Goal: Task Accomplishment & Management: Complete application form

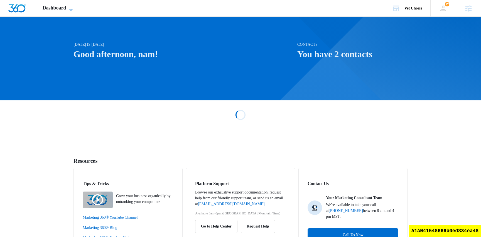
click at [66, 9] on span "Dashboard" at bounding box center [55, 8] width 24 height 6
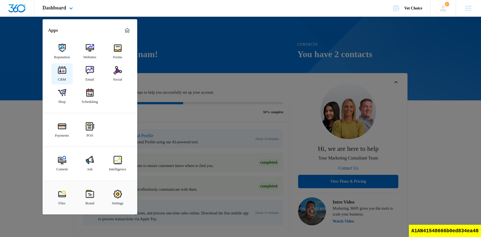
click at [68, 79] on link "CRM" at bounding box center [62, 73] width 21 height 21
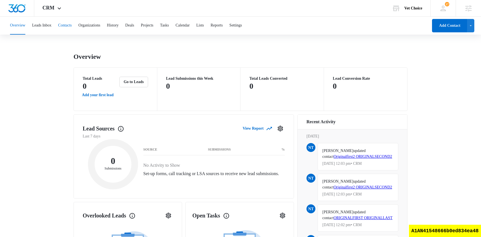
click at [72, 25] on button "Contacts" at bounding box center [65, 26] width 14 height 18
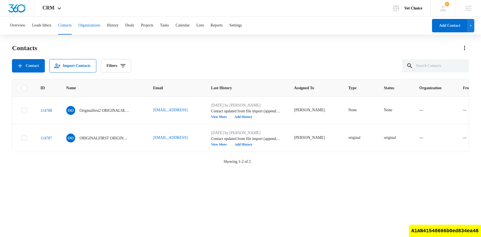
click at [100, 25] on button "Organizations" at bounding box center [90, 26] width 22 height 18
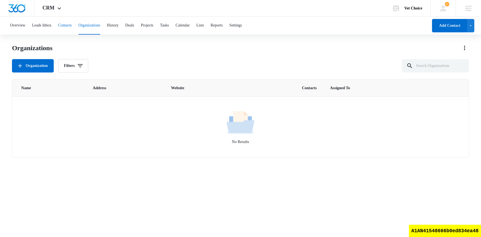
click at [70, 24] on button "Contacts" at bounding box center [65, 26] width 14 height 18
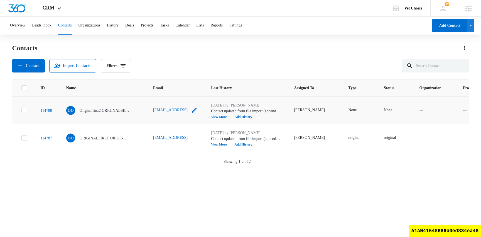
click at [191, 111] on icon "Email - test@test2.test - Select to Edit Field" at bounding box center [194, 110] width 7 height 7
click at [172, 75] on input "test@test2.test" at bounding box center [176, 75] width 59 height 13
type input "[EMAIL_ADDRESS]"
click at [198, 94] on button "Save" at bounding box center [197, 93] width 15 height 11
click at [212, 57] on div "Contacts Contact Import Contacts Filters" at bounding box center [240, 57] width 457 height 29
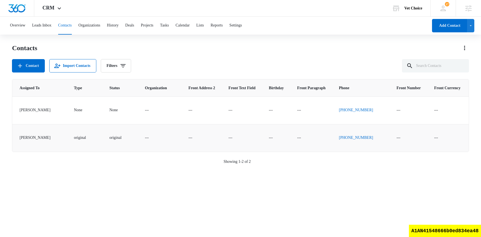
scroll to position [0, 337]
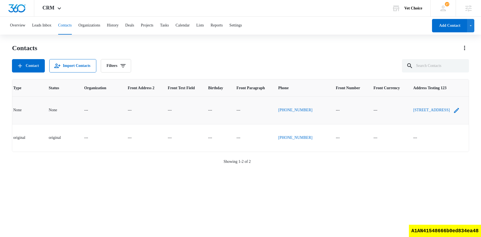
click at [458, 108] on icon "Address Testing 123 - 123 Main st., Medium to a rock, MO, 777760, USA - Select …" at bounding box center [456, 110] width 5 height 5
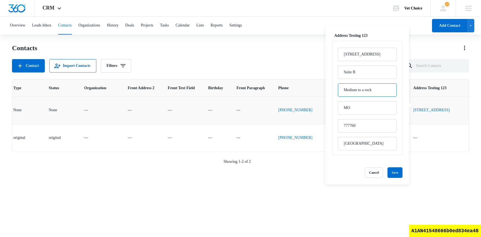
click at [365, 91] on input "Medium to a rock" at bounding box center [367, 89] width 59 height 13
drag, startPoint x: 369, startPoint y: 91, endPoint x: 361, endPoint y: 90, distance: 7.6
click at [361, 90] on input "Medium z a rock" at bounding box center [367, 89] width 59 height 13
type input "Medium z rock"
click at [399, 171] on button "Save" at bounding box center [395, 172] width 15 height 11
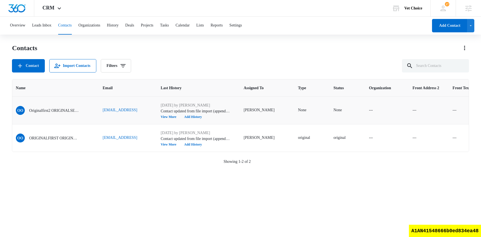
scroll to position [0, 62]
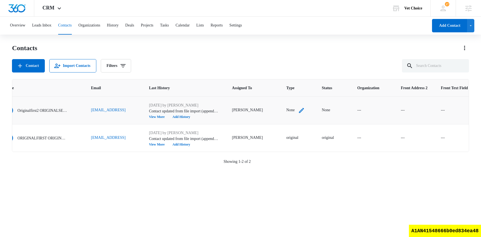
click at [298, 110] on icon "Type - None - Select to Edit Field" at bounding box center [301, 110] width 7 height 7
click at [280, 95] on button "Cancel" at bounding box center [274, 93] width 18 height 11
click at [230, 60] on div "Contact Import Contacts Filters" at bounding box center [240, 65] width 457 height 13
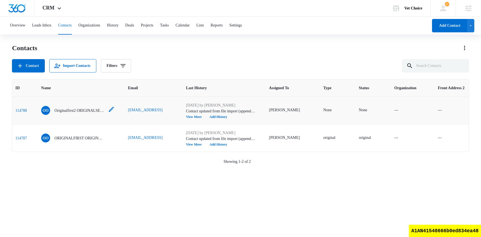
scroll to position [0, 0]
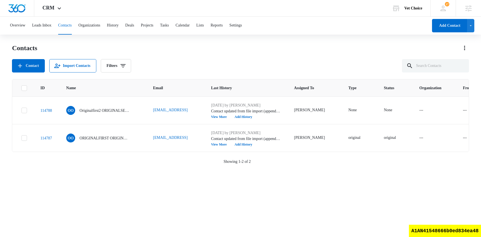
click at [153, 62] on div "Contact Import Contacts Filters" at bounding box center [240, 65] width 457 height 13
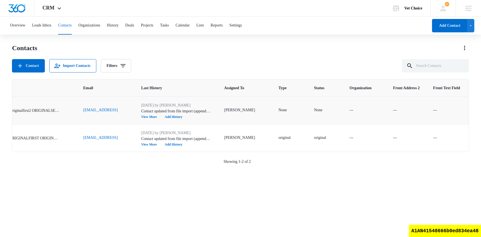
scroll to position [0, 11]
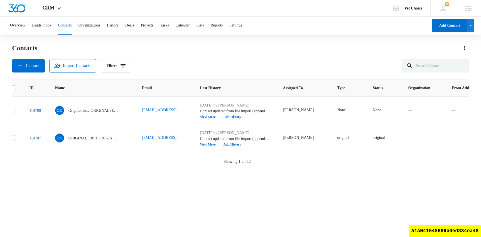
click at [207, 54] on div "Contacts Contact Import Contacts Filters" at bounding box center [240, 57] width 457 height 29
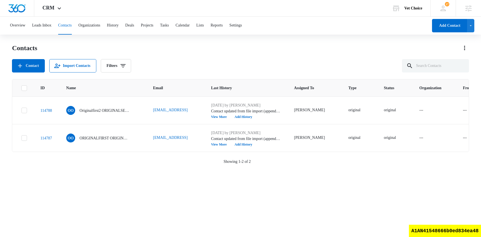
click at [24, 86] on icon at bounding box center [24, 87] width 5 height 5
click at [21, 88] on input "checkbox" at bounding box center [21, 88] width 0 height 0
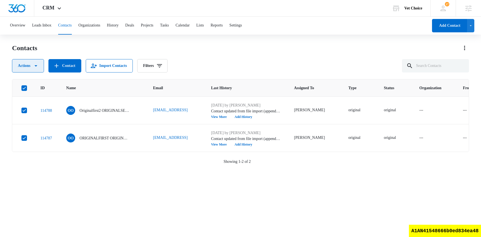
click at [35, 63] on icon "button" at bounding box center [36, 65] width 7 height 7
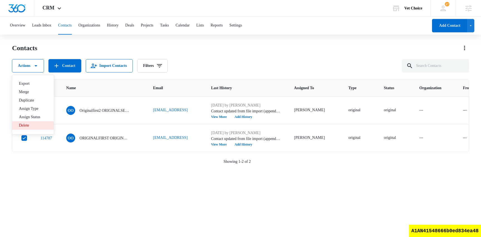
click at [30, 128] on button "Delete" at bounding box center [32, 125] width 41 height 8
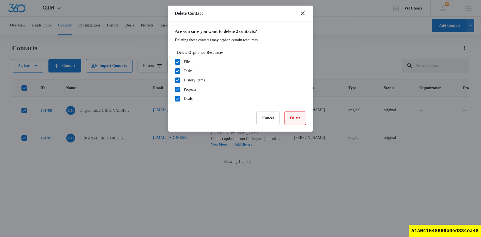
click at [298, 119] on button "Delete" at bounding box center [295, 117] width 22 height 13
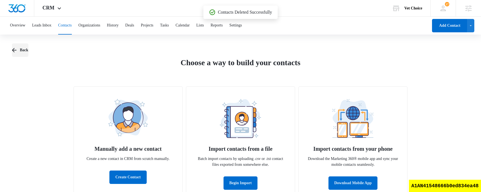
click at [21, 50] on button "Back" at bounding box center [20, 49] width 16 height 13
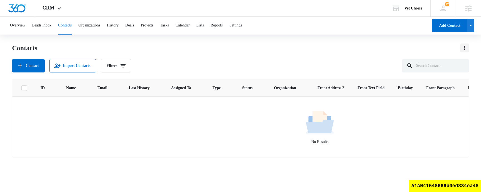
click at [468, 48] on icon "Actions" at bounding box center [464, 48] width 7 height 7
click at [446, 69] on button "Import Contacts" at bounding box center [443, 72] width 51 height 8
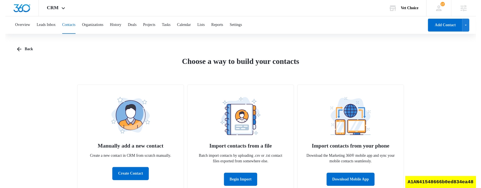
scroll to position [14, 0]
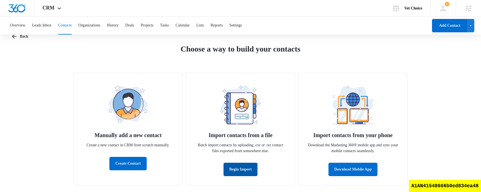
click at [246, 169] on button "Begin Import" at bounding box center [241, 169] width 34 height 13
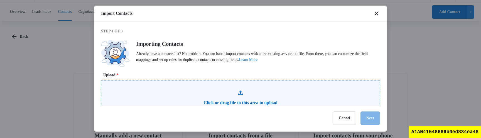
click at [204, 103] on input "Upload *" at bounding box center [240, 104] width 278 height 48
type input "C:\fakepath\appendimport.csv"
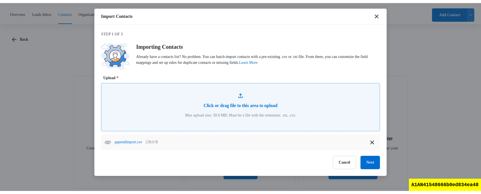
scroll to position [0, 0]
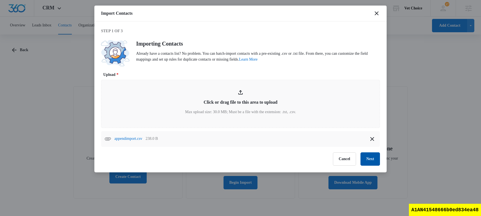
click at [370, 158] on button "Next" at bounding box center [370, 159] width 19 height 13
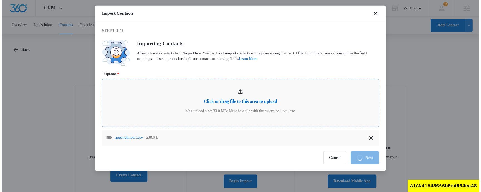
scroll to position [12, 0]
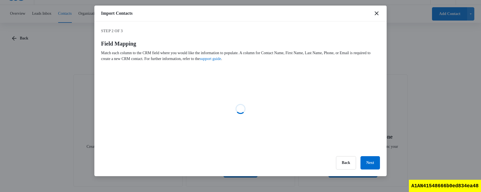
select select "type"
select select "status"
select select "78"
select select "79"
select select "185"
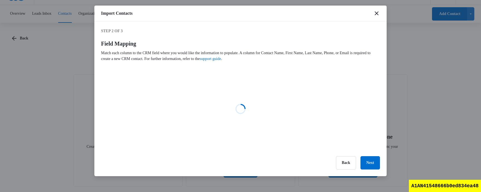
select select "223"
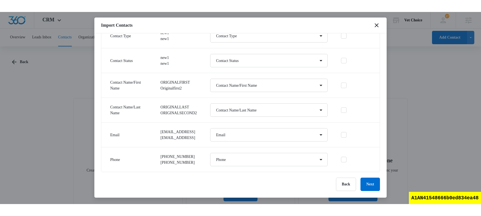
scroll to position [50, 0]
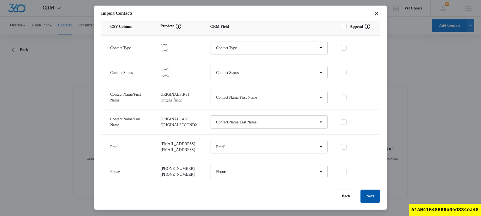
click at [371, 197] on button "Next" at bounding box center [370, 196] width 19 height 13
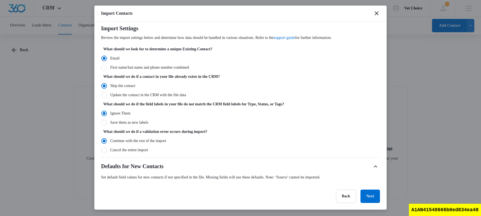
scroll to position [19, 0]
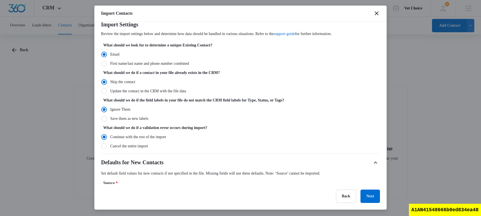
click at [172, 91] on label "Update the contact in the CRM with the file data" at bounding box center [240, 91] width 279 height 6
click at [101, 91] on input "Update the contact in the CRM with the file data" at bounding box center [101, 91] width 0 height 0
radio input "false"
radio input "true"
click at [131, 81] on label "Skip the contact" at bounding box center [240, 82] width 279 height 6
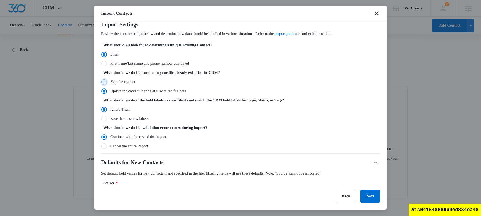
click at [101, 82] on input "Skip the contact" at bounding box center [101, 82] width 0 height 0
radio input "true"
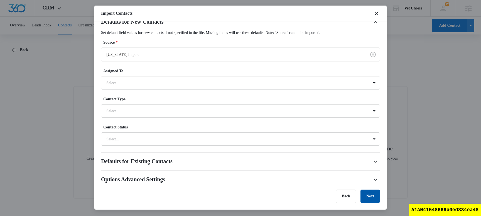
click at [373, 194] on button "Next" at bounding box center [370, 196] width 19 height 13
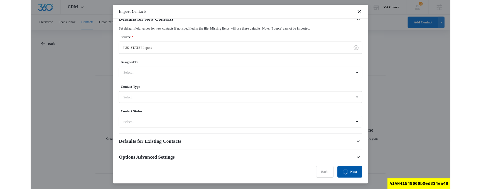
scroll to position [0, 0]
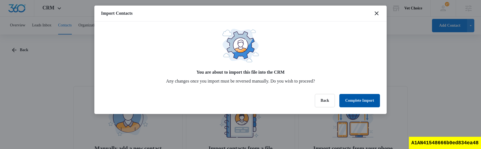
click at [367, 101] on button "Complete Import" at bounding box center [359, 100] width 41 height 13
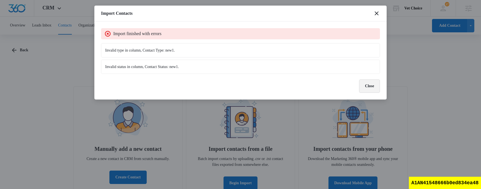
click at [370, 88] on button "Close" at bounding box center [369, 85] width 21 height 13
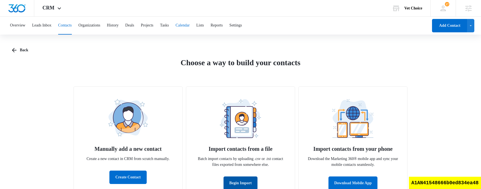
scroll to position [1, 0]
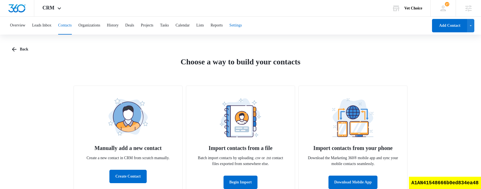
click at [242, 26] on button "Settings" at bounding box center [235, 26] width 13 height 18
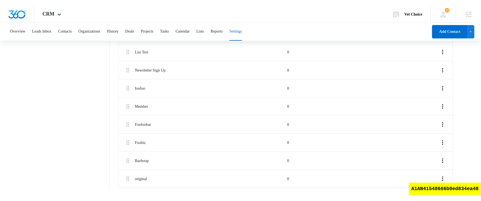
scroll to position [339, 0]
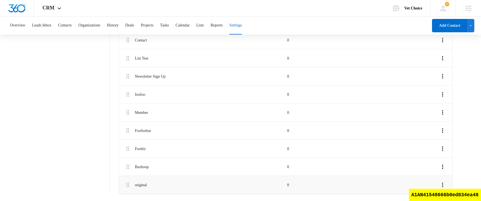
click at [144, 186] on p "original" at bounding box center [209, 185] width 149 height 6
click at [147, 166] on p "Bazboop" at bounding box center [209, 167] width 149 height 6
copy p "Bazboop"
click at [143, 188] on li "original 0" at bounding box center [286, 185] width 334 height 18
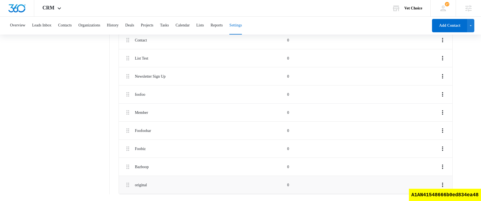
click at [143, 188] on li "original 0" at bounding box center [286, 185] width 334 height 18
click at [143, 148] on p "Foobiz" at bounding box center [209, 149] width 149 height 6
copy p "Foobiz"
click at [144, 185] on p "original" at bounding box center [209, 185] width 149 height 6
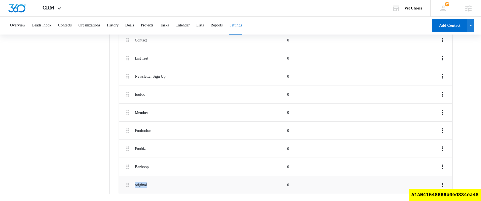
click at [144, 185] on p "original" at bounding box center [209, 185] width 149 height 6
copy p "original"
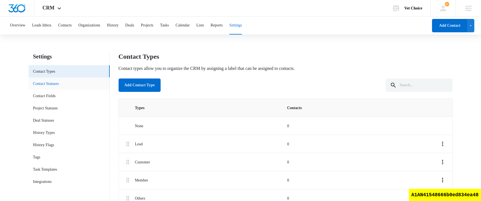
click at [59, 86] on link "Contact Statuses" at bounding box center [46, 84] width 26 height 6
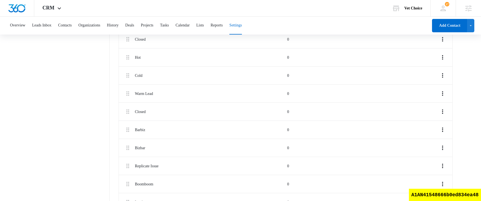
scroll to position [611, 0]
click at [142, 185] on p "original" at bounding box center [209, 185] width 149 height 6
copy p "original"
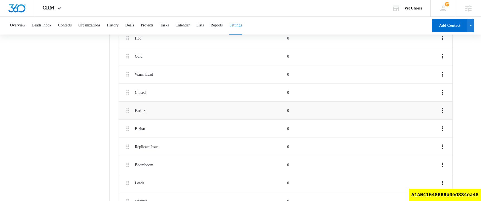
click at [144, 110] on p "Barbiz" at bounding box center [209, 111] width 149 height 6
copy p "Barbiz"
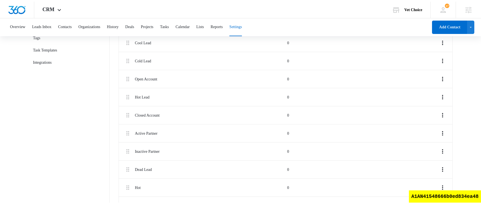
scroll to position [0, 0]
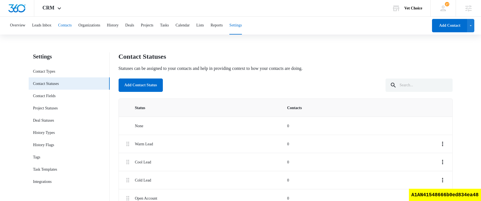
click at [72, 28] on button "Contacts" at bounding box center [65, 26] width 14 height 18
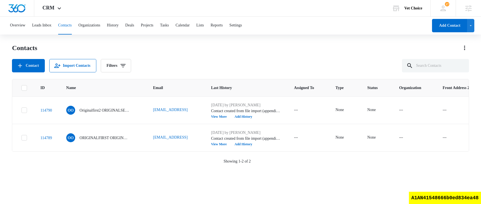
click at [270, 48] on div "Contacts" at bounding box center [240, 47] width 457 height 9
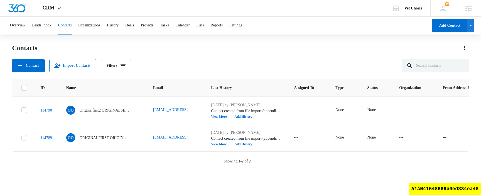
click at [22, 89] on icon at bounding box center [24, 87] width 5 height 5
click at [21, 88] on input "checkbox" at bounding box center [21, 88] width 0 height 0
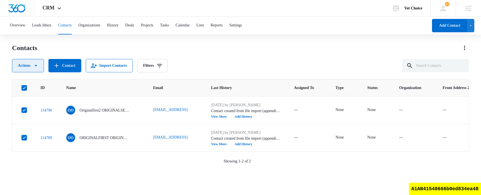
click at [38, 67] on icon "button" at bounding box center [36, 65] width 7 height 7
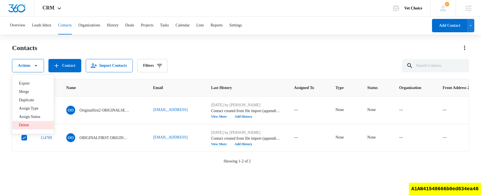
click at [46, 127] on button "Delete" at bounding box center [32, 125] width 41 height 8
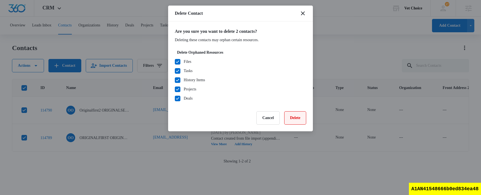
click at [300, 122] on button "Delete" at bounding box center [295, 117] width 22 height 13
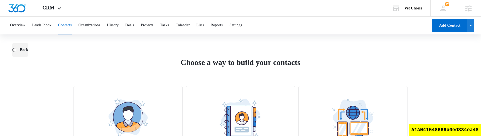
click at [15, 52] on icon "button" at bounding box center [14, 50] width 7 height 7
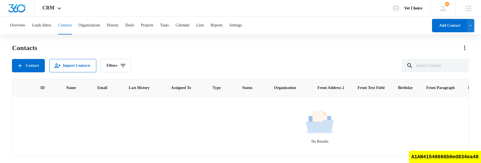
click at [260, 145] on td "No Results" at bounding box center [319, 126] width 615 height 61
click at [464, 45] on icon "Actions" at bounding box center [464, 48] width 7 height 7
click at [440, 72] on div "Import Contacts" at bounding box center [439, 72] width 31 height 4
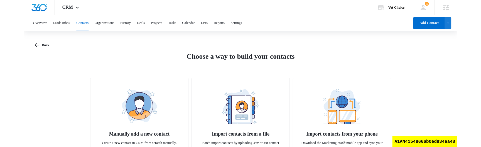
scroll to position [42, 0]
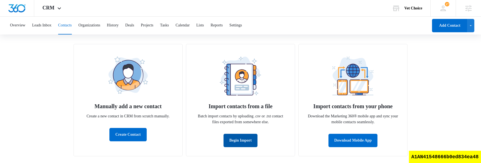
click at [234, 145] on button "Begin Import" at bounding box center [241, 140] width 34 height 13
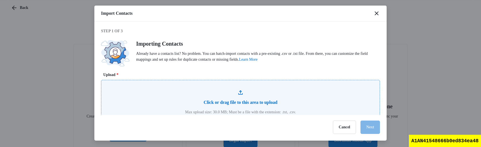
click at [196, 93] on input "Upload *" at bounding box center [240, 104] width 278 height 48
type input "C:\fakepath\appendimport.csv"
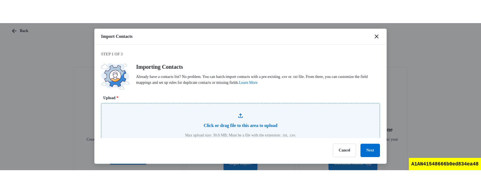
scroll to position [13, 0]
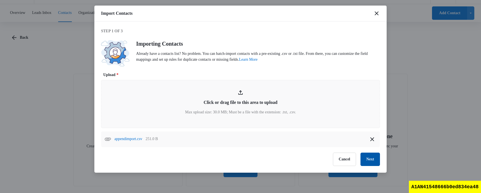
click at [372, 160] on button "Next" at bounding box center [370, 159] width 19 height 13
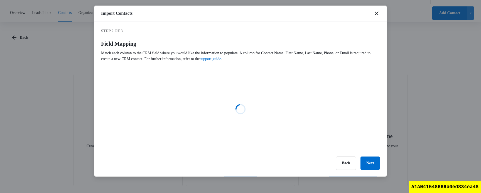
select select "type"
select select "status"
select select "78"
select select "79"
select select "185"
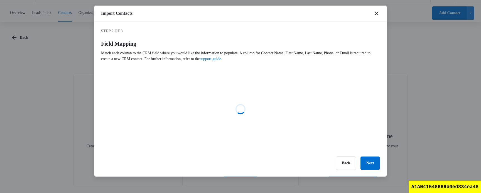
select select "223"
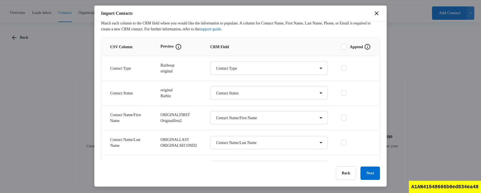
scroll to position [74, 0]
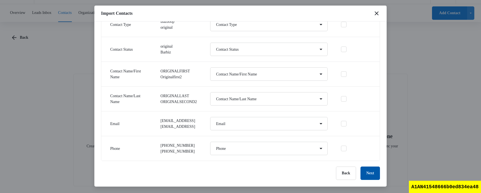
click at [371, 171] on button "Next" at bounding box center [370, 173] width 19 height 13
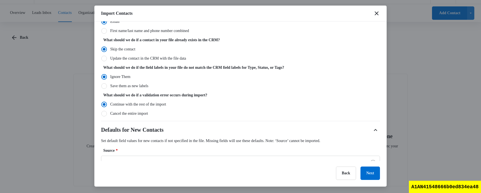
scroll to position [184, 0]
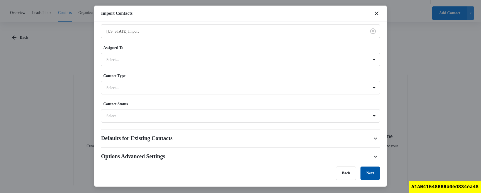
click at [369, 176] on button "Next" at bounding box center [370, 173] width 19 height 13
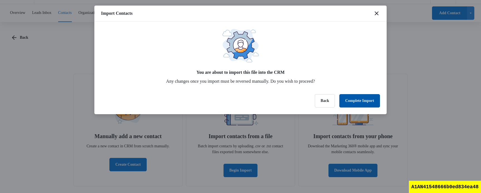
click at [356, 101] on button "Complete Import" at bounding box center [359, 100] width 41 height 13
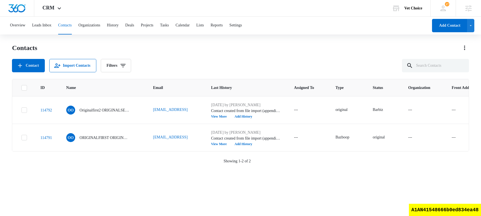
click at [24, 87] on icon at bounding box center [24, 87] width 5 height 5
click at [21, 88] on input "checkbox" at bounding box center [21, 88] width 0 height 0
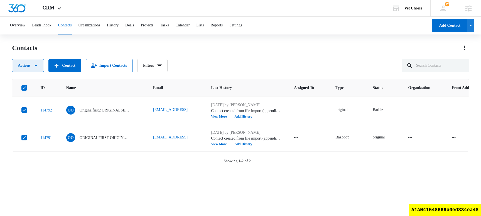
click at [32, 65] on button "Actions" at bounding box center [28, 65] width 32 height 13
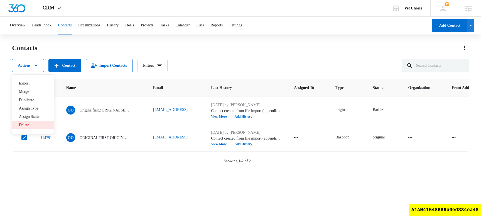
click at [48, 128] on button "Delete" at bounding box center [32, 125] width 41 height 8
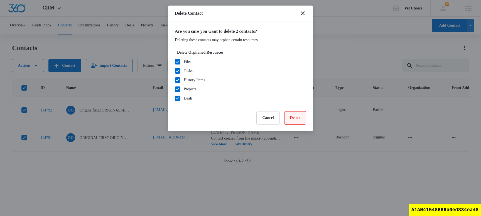
click at [301, 119] on button "Delete" at bounding box center [295, 117] width 22 height 13
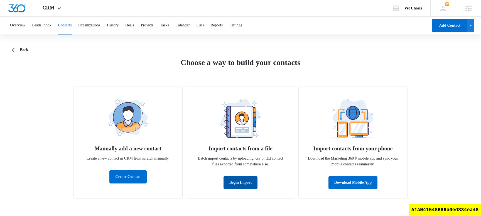
click at [246, 182] on button "Begin Import" at bounding box center [241, 182] width 34 height 13
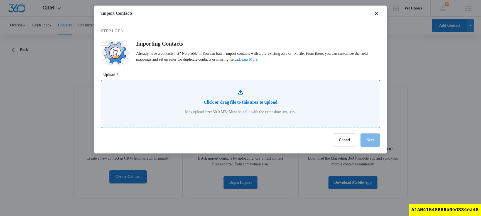
click at [236, 101] on input "Upload *" at bounding box center [240, 104] width 278 height 48
type input "C:\fakepath\appendimport.csv"
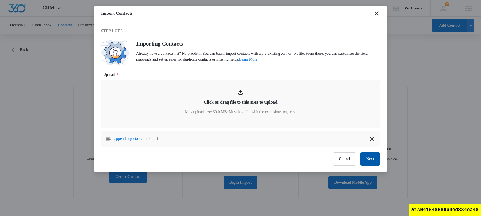
click at [368, 158] on button "Next" at bounding box center [370, 159] width 19 height 13
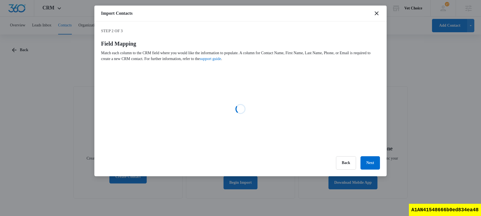
select select "type"
select select "status"
select select "78"
select select "79"
select select "185"
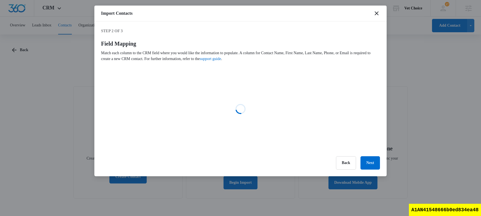
select select "223"
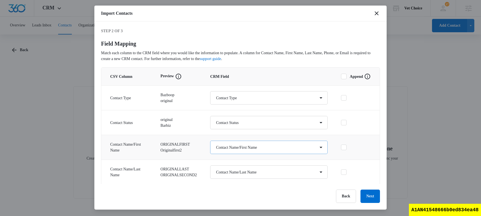
scroll to position [50, 0]
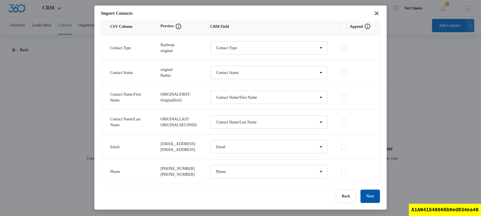
click at [373, 199] on button "Next" at bounding box center [370, 196] width 19 height 13
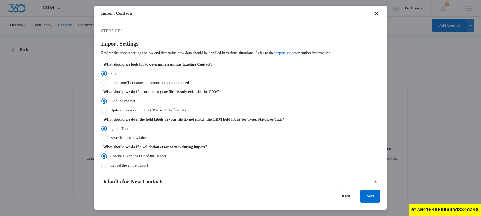
scroll to position [160, 0]
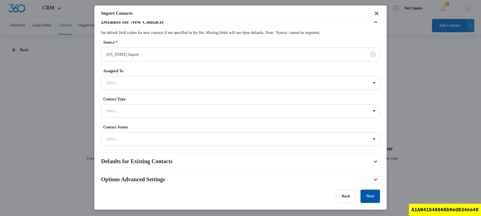
click at [368, 195] on button "Next" at bounding box center [370, 196] width 19 height 13
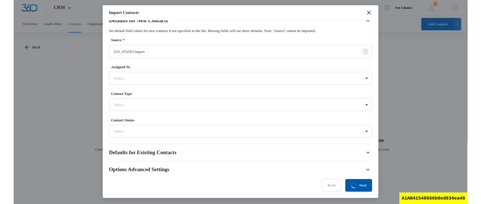
scroll to position [0, 0]
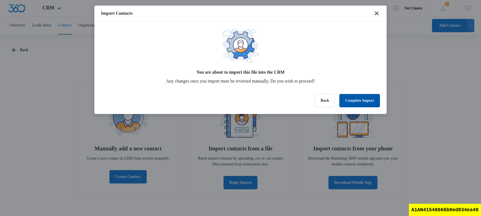
click at [364, 99] on button "Complete Import" at bounding box center [359, 100] width 41 height 13
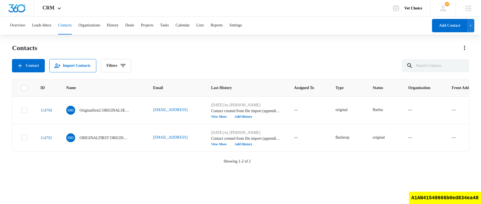
click at [286, 47] on div "Contacts" at bounding box center [240, 47] width 457 height 9
click at [49, 26] on button "Leads Inbox" at bounding box center [41, 26] width 19 height 18
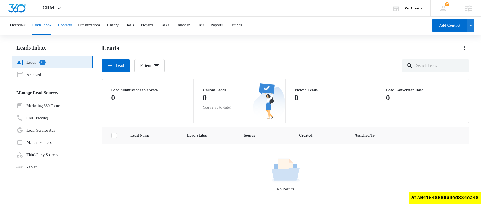
click at [72, 28] on button "Contacts" at bounding box center [65, 26] width 14 height 18
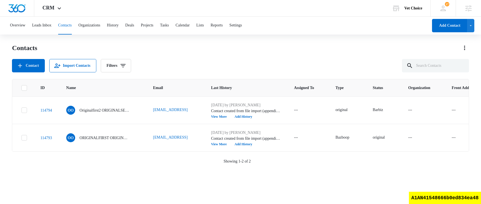
click at [192, 42] on div "Overview Leads Inbox Contacts Organizations History Deals Projects Tasks Calend…" at bounding box center [240, 110] width 481 height 187
click at [172, 49] on div "Contacts" at bounding box center [240, 47] width 457 height 9
click at [40, 28] on button "Leads Inbox" at bounding box center [41, 26] width 19 height 18
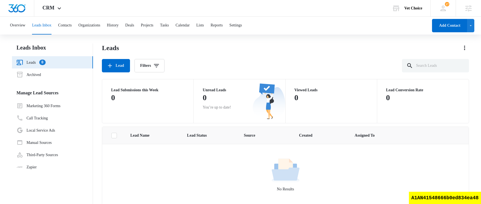
click at [35, 63] on link "Leads 0" at bounding box center [30, 62] width 29 height 7
click at [47, 104] on link "Marketing 360 Forms" at bounding box center [38, 105] width 44 height 7
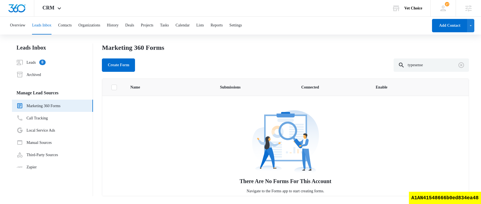
click at [317, 50] on div "Marketing 360 Forms" at bounding box center [285, 47] width 367 height 8
click at [251, 51] on div "Marketing 360 Forms" at bounding box center [285, 47] width 367 height 8
click at [178, 72] on div "Create Form typesense" at bounding box center [285, 64] width 367 height 13
click at [219, 56] on div "Marketing 360 Forms Create Form typesense" at bounding box center [285, 57] width 367 height 28
click at [217, 57] on div "Marketing 360 Forms Create Form typesense" at bounding box center [285, 57] width 367 height 28
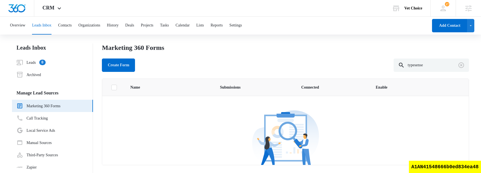
click at [184, 149] on div "There Are No Forms For This Account Navigate to the Forms app to start creating…" at bounding box center [285, 160] width 366 height 103
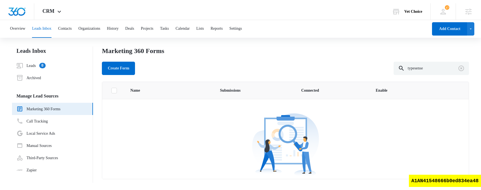
scroll to position [47, 0]
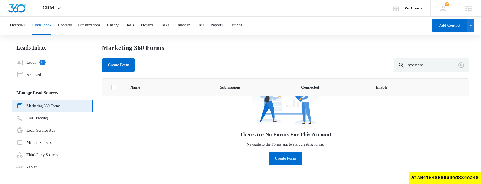
click at [239, 58] on div "Marketing 360 Forms Create Form typesense" at bounding box center [285, 57] width 367 height 28
click at [72, 28] on button "Contacts" at bounding box center [65, 26] width 14 height 18
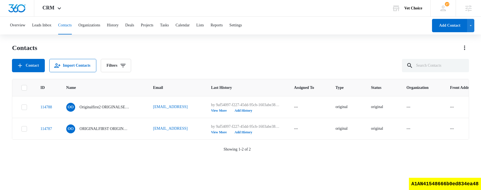
click at [210, 58] on div "Contacts Contact Import Contacts Filters" at bounding box center [240, 57] width 457 height 29
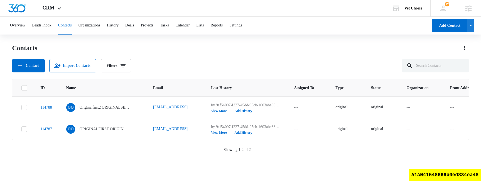
click at [239, 57] on div "Contacts Contact Import Contacts Filters" at bounding box center [240, 57] width 457 height 29
click at [216, 62] on div "Contact Import Contacts Filters" at bounding box center [240, 65] width 457 height 13
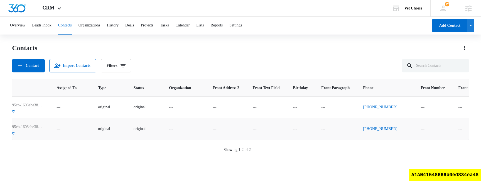
scroll to position [0, 337]
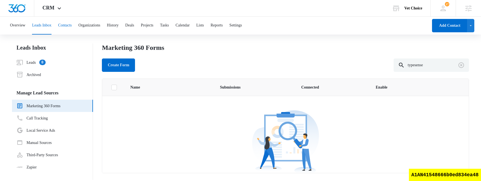
click at [72, 26] on button "Contacts" at bounding box center [65, 26] width 14 height 18
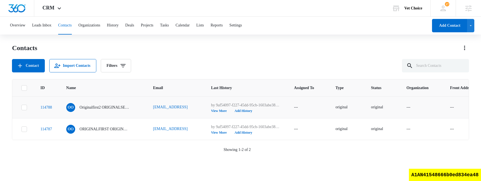
scroll to position [0, 337]
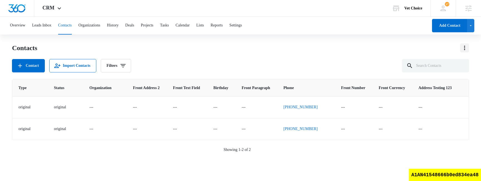
click at [465, 49] on icon "Actions" at bounding box center [464, 48] width 7 height 7
click at [449, 74] on div "Import Contacts" at bounding box center [439, 72] width 31 height 4
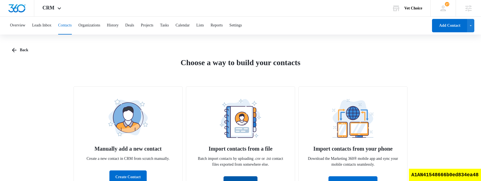
click at [253, 149] on button "Begin Import" at bounding box center [241, 182] width 34 height 13
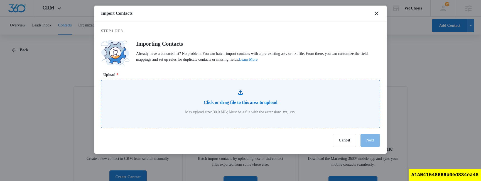
click at [199, 93] on input "Upload *" at bounding box center [240, 104] width 278 height 48
type input "C:\fakepath\appendimport2.csv"
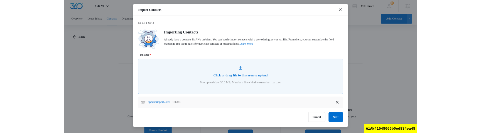
scroll to position [25, 0]
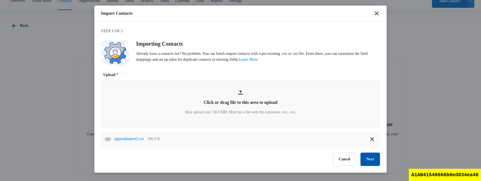
click at [373, 149] on button "Next" at bounding box center [370, 159] width 19 height 13
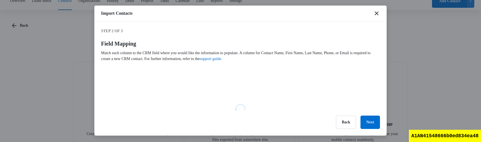
select select "78"
select select "79"
select select "185"
select select "223"
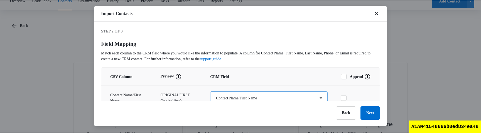
scroll to position [84, 0]
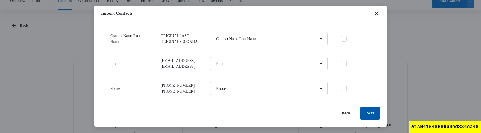
click at [370, 112] on button "Next" at bounding box center [370, 112] width 19 height 13
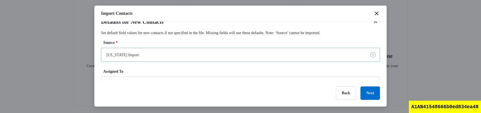
scroll to position [264, 0]
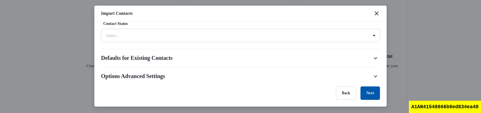
click at [374, 96] on button "Next" at bounding box center [370, 92] width 19 height 13
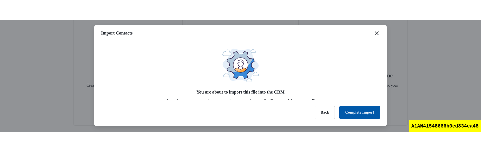
scroll to position [27, 0]
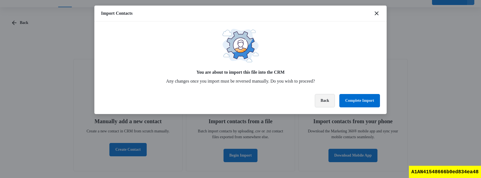
click at [326, 106] on button "Back" at bounding box center [325, 100] width 20 height 13
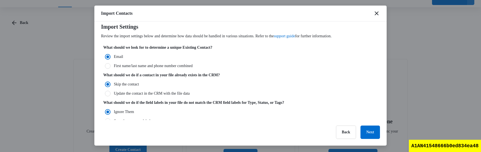
click at [154, 94] on label "Update the contact in the CRM with the file data" at bounding box center [240, 94] width 279 height 6
click at [105, 94] on input "Update the contact in the CRM with the file data" at bounding box center [103, 94] width 4 height 4
radio input "false"
radio input "true"
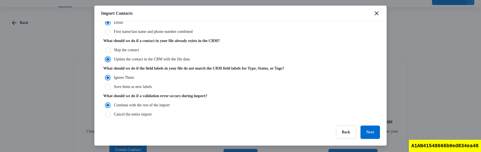
scroll to position [73, 0]
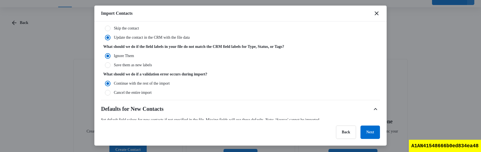
click at [145, 67] on label "Save them as new labels" at bounding box center [240, 65] width 279 height 6
click at [105, 67] on input "Save them as new labels" at bounding box center [103, 65] width 4 height 4
radio input "false"
radio input "true"
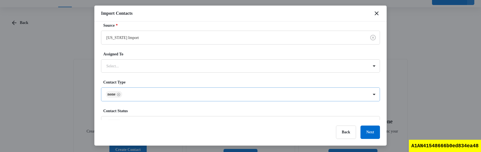
scroll to position [226, 0]
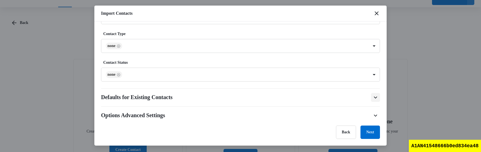
click at [374, 98] on icon "button" at bounding box center [375, 97] width 7 height 7
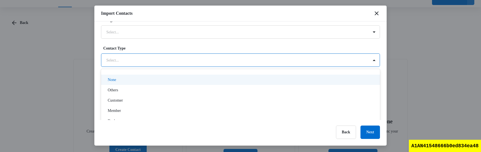
scroll to position [32, 0]
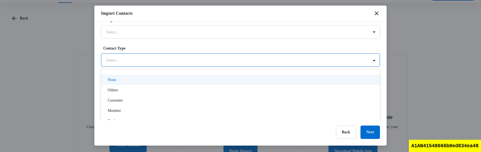
click at [190, 59] on div at bounding box center [233, 60] width 255 height 7
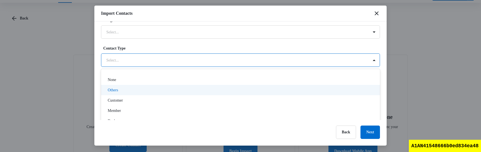
click at [161, 92] on div "Others" at bounding box center [240, 90] width 265 height 6
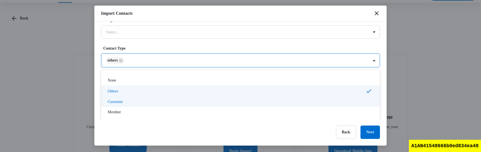
click at [153, 104] on div "Customer" at bounding box center [240, 102] width 265 height 6
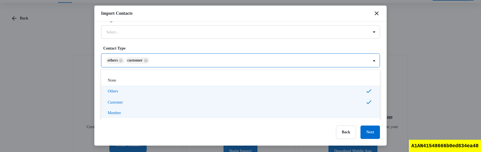
click at [144, 113] on div "Member" at bounding box center [240, 113] width 265 height 6
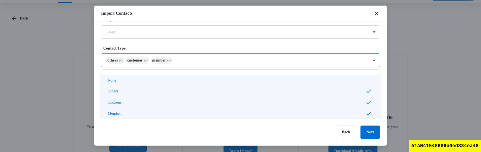
click at [189, 49] on label "Contact Type" at bounding box center [242, 48] width 279 height 6
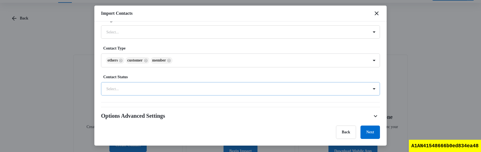
click at [169, 89] on div at bounding box center [233, 88] width 255 height 7
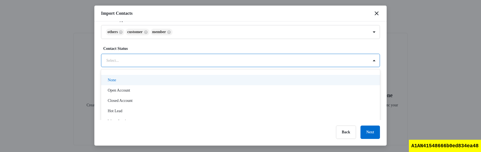
scroll to position [367, 0]
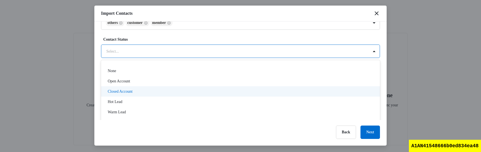
click at [151, 91] on div "Closed Account" at bounding box center [240, 92] width 265 height 6
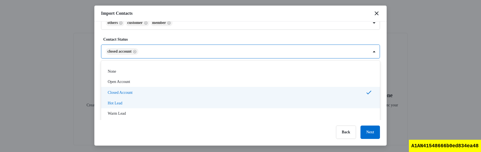
click at [142, 103] on div "Hot Lead" at bounding box center [240, 103] width 265 height 6
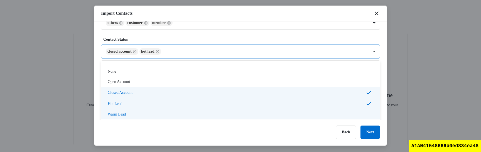
click at [139, 114] on div "Warm Lead" at bounding box center [240, 114] width 265 height 6
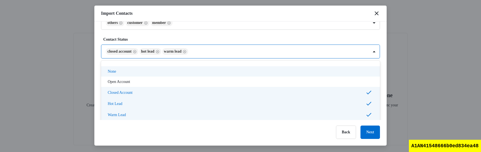
scroll to position [330, 0]
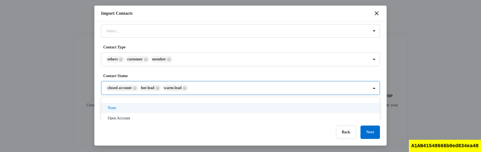
click at [209, 44] on div "Defaults for Existing Contacts Set default field values for existing contacts i…" at bounding box center [240, 45] width 279 height 114
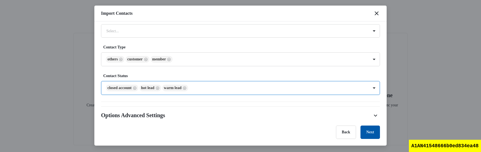
click at [374, 132] on button "Next" at bounding box center [370, 132] width 19 height 13
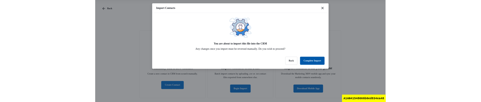
scroll to position [71, 0]
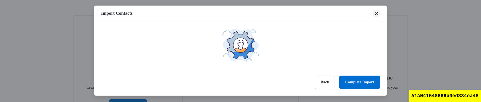
click at [379, 16] on icon "close" at bounding box center [376, 13] width 7 height 7
